Goal: Use online tool/utility: Utilize a website feature to perform a specific function

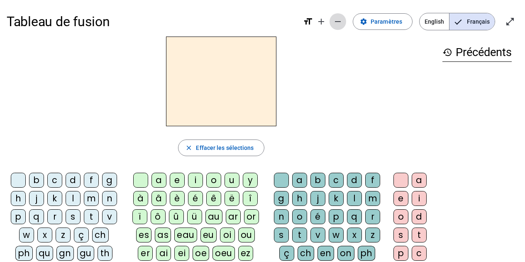
click at [343, 21] on mat-icon "remove" at bounding box center [338, 22] width 10 height 10
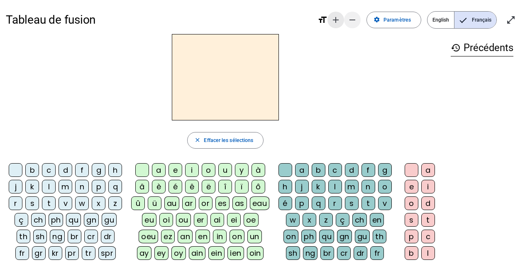
click at [343, 21] on span "Augmenter la taille de la police" at bounding box center [336, 20] width 20 height 20
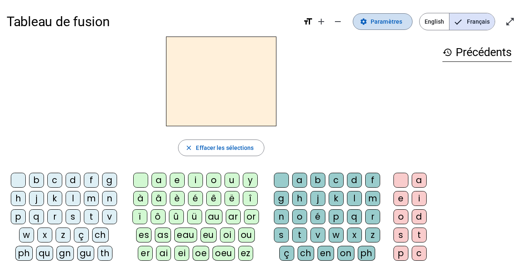
click at [384, 21] on span "Paramètres" at bounding box center [387, 22] width 32 height 10
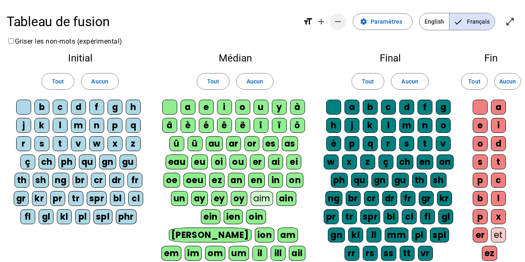
click at [338, 24] on mat-icon "remove" at bounding box center [338, 22] width 10 height 10
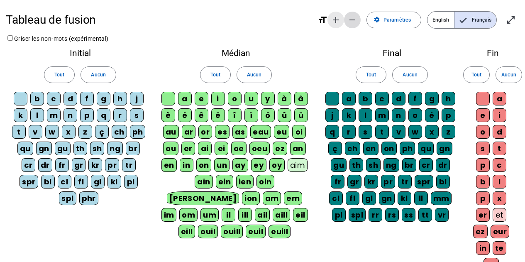
click at [338, 24] on mat-icon "add" at bounding box center [336, 20] width 10 height 10
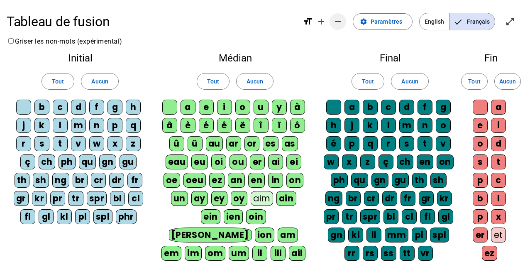
click at [338, 24] on mat-icon "remove" at bounding box center [338, 22] width 10 height 10
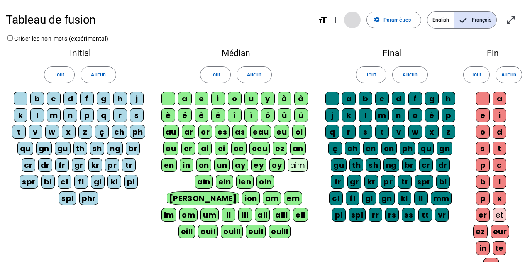
click at [361, 19] on span "Diminuer la taille de la police" at bounding box center [353, 20] width 20 height 20
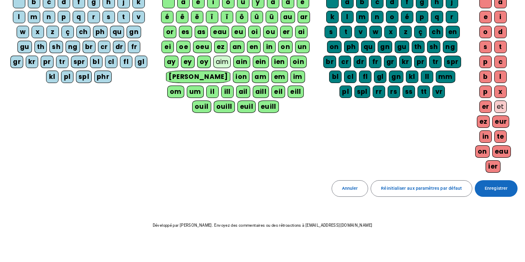
click at [499, 179] on span at bounding box center [496, 189] width 43 height 20
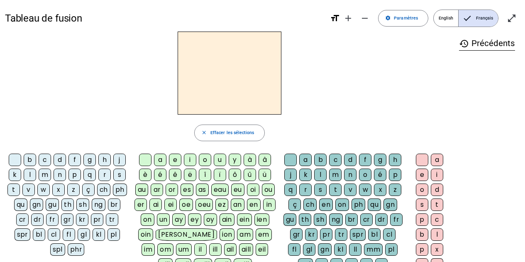
click at [33, 159] on div "b" at bounding box center [30, 160] width 12 height 12
click at [208, 159] on div "o" at bounding box center [205, 160] width 12 height 12
click at [322, 174] on div "l" at bounding box center [320, 175] width 12 height 12
click at [117, 174] on div "s" at bounding box center [119, 175] width 12 height 12
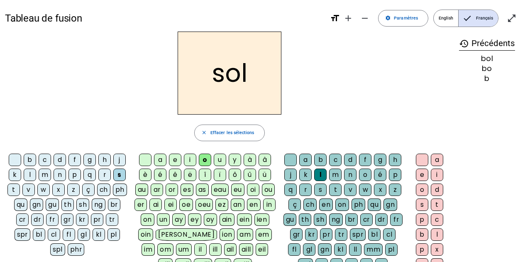
click at [188, 157] on div "i" at bounding box center [190, 160] width 12 height 12
click at [293, 157] on div at bounding box center [290, 160] width 12 height 12
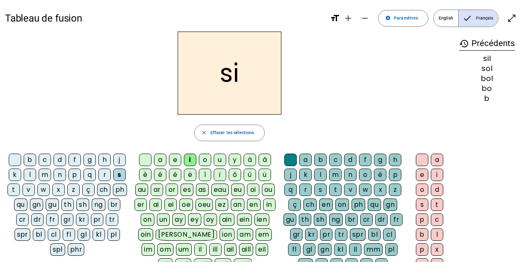
click at [65, 179] on div "n" at bounding box center [60, 175] width 12 height 12
click at [174, 161] on div "e" at bounding box center [175, 160] width 12 height 12
click at [26, 175] on div "l" at bounding box center [30, 175] width 12 height 12
click at [164, 159] on div "a" at bounding box center [160, 160] width 12 height 12
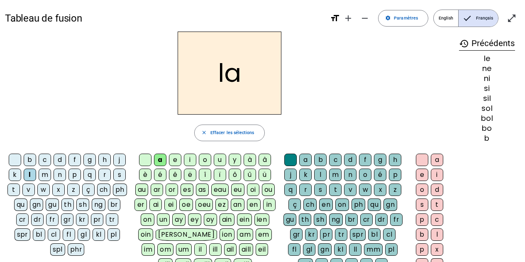
click at [29, 192] on div "v" at bounding box center [28, 189] width 12 height 12
click at [14, 191] on div "t" at bounding box center [13, 189] width 12 height 12
click at [176, 160] on div "e" at bounding box center [175, 160] width 12 height 12
click at [63, 161] on div "d" at bounding box center [60, 160] width 12 height 12
click at [47, 175] on div "m" at bounding box center [45, 175] width 12 height 12
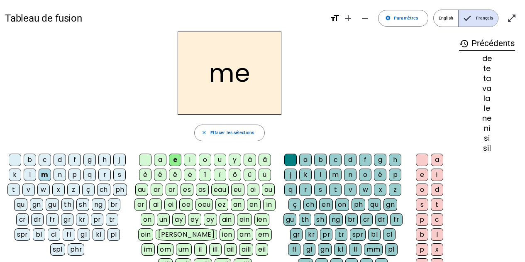
click at [160, 161] on div "a" at bounding box center [160, 160] width 12 height 12
click at [322, 177] on div "l" at bounding box center [320, 175] width 12 height 12
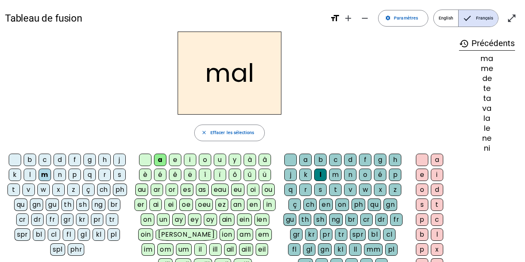
click at [33, 162] on div "b" at bounding box center [30, 160] width 12 height 12
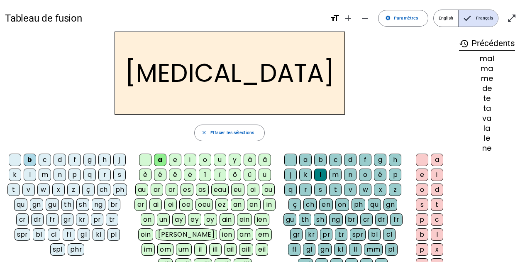
click at [335, 157] on div "c" at bounding box center [335, 160] width 12 height 12
